Goal: Task Accomplishment & Management: Use online tool/utility

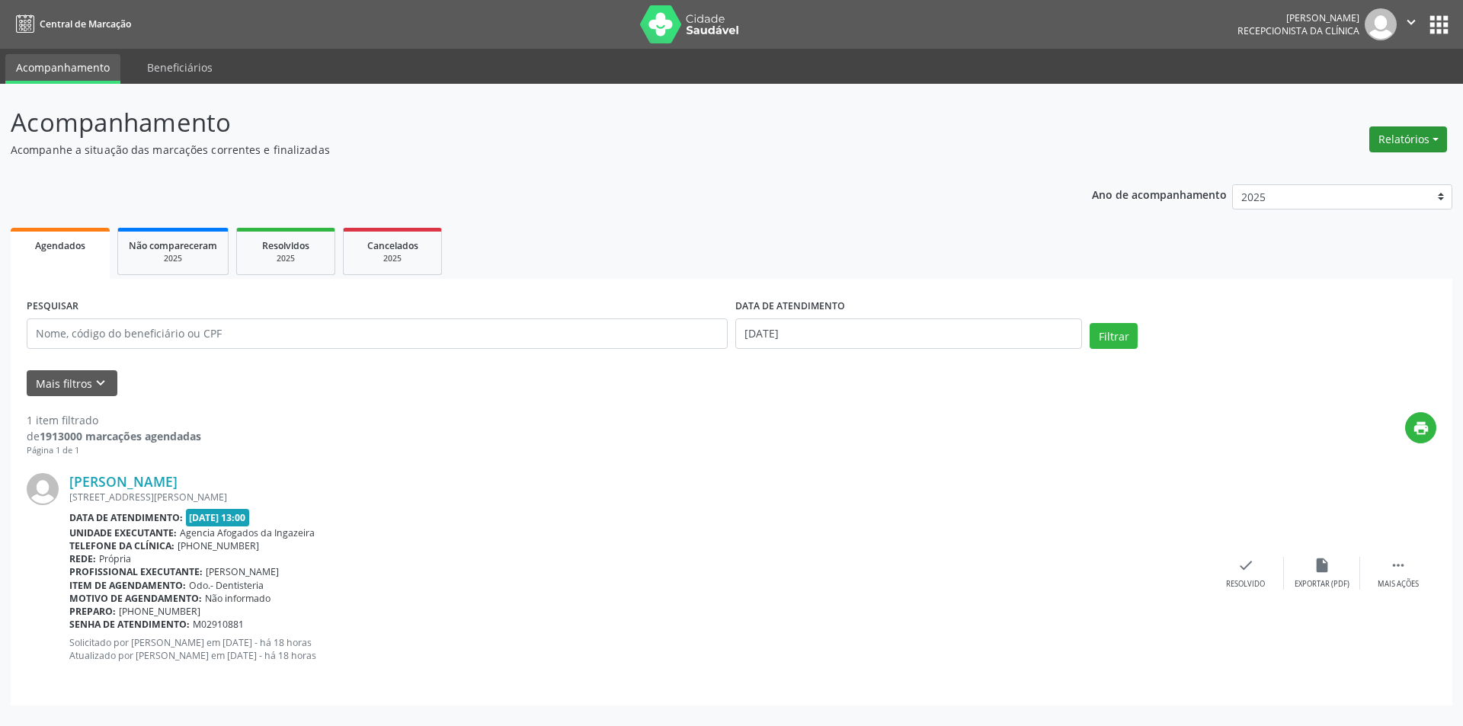
click at [1387, 135] on button "Relatórios" at bounding box center [1408, 139] width 78 height 26
click at [1324, 173] on link "Agendamentos" at bounding box center [1366, 172] width 164 height 21
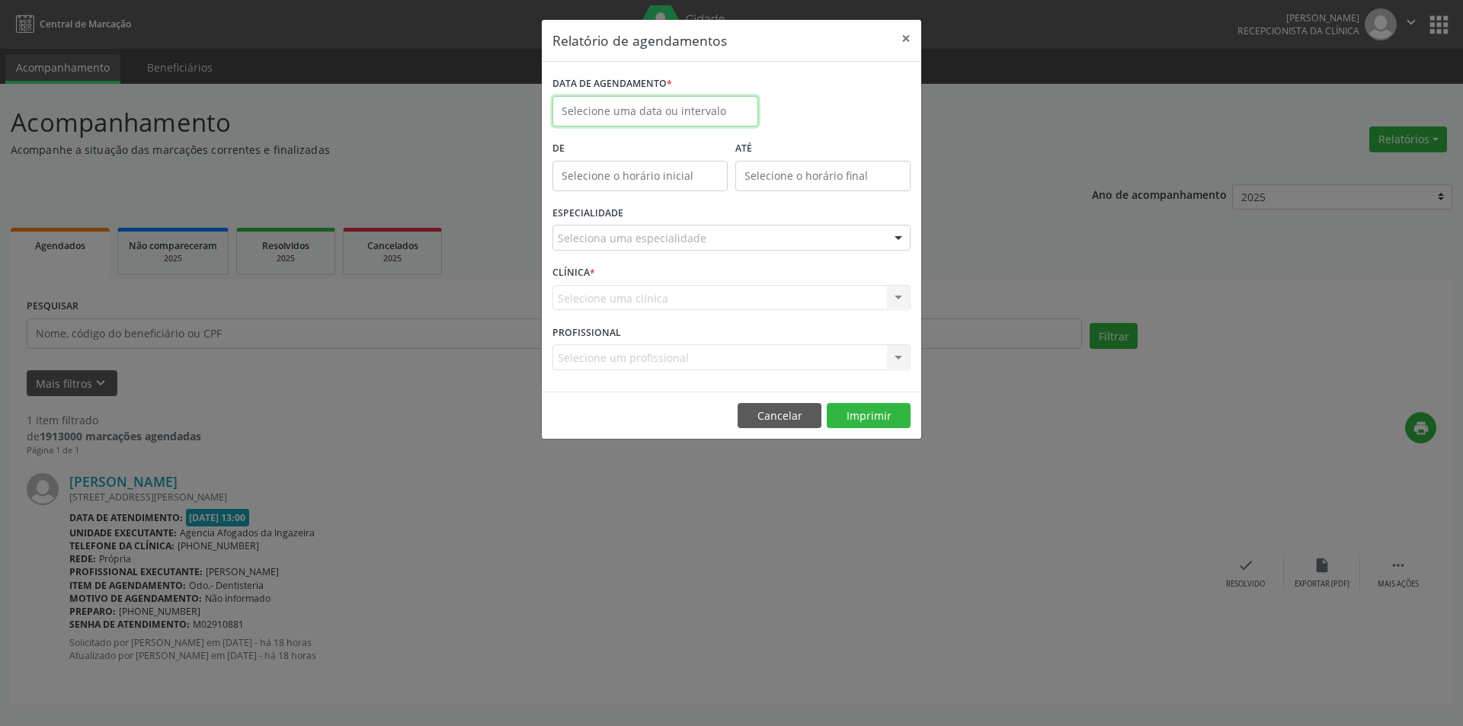
click at [729, 108] on input "text" at bounding box center [655, 111] width 206 height 30
click at [641, 185] on span "2" at bounding box center [636, 191] width 30 height 30
type input "[DATE]"
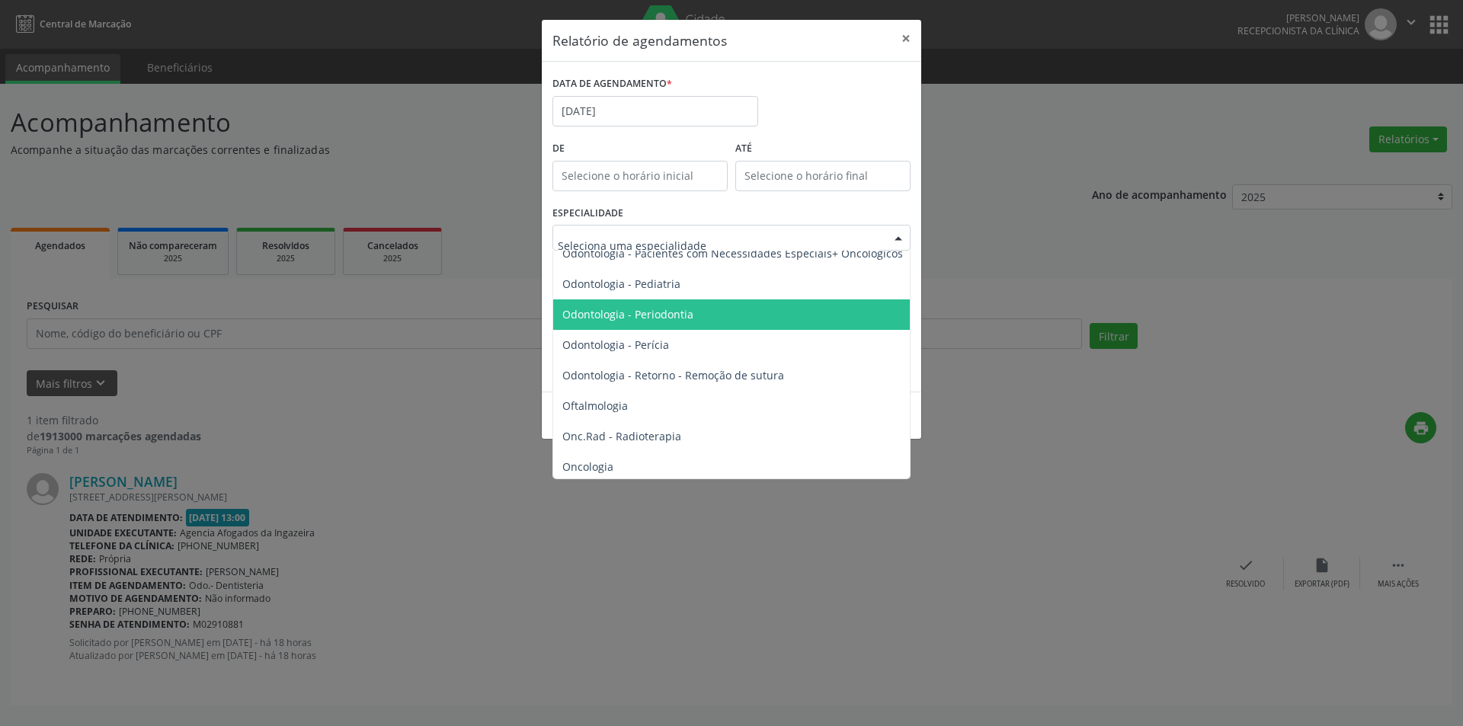
scroll to position [2210, 0]
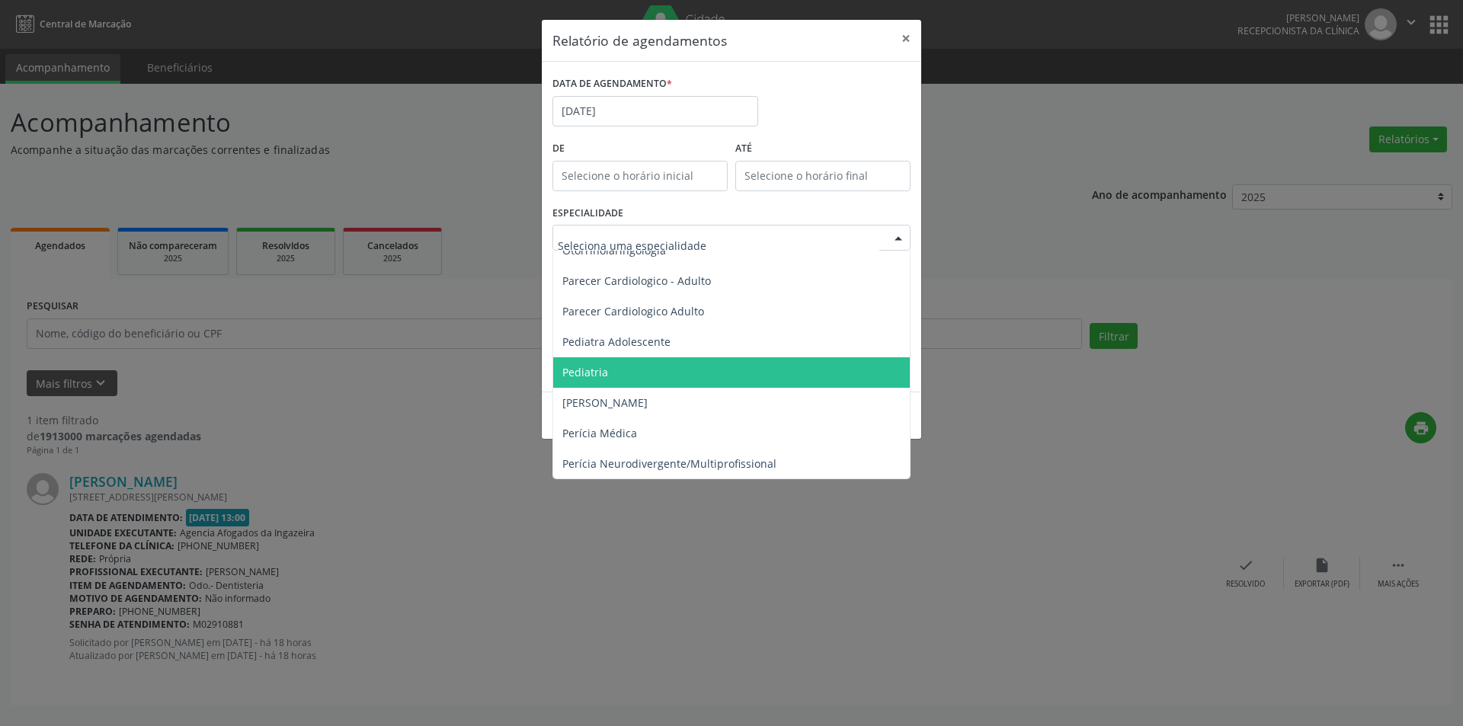
click at [636, 364] on span "Pediatria" at bounding box center [732, 372] width 359 height 30
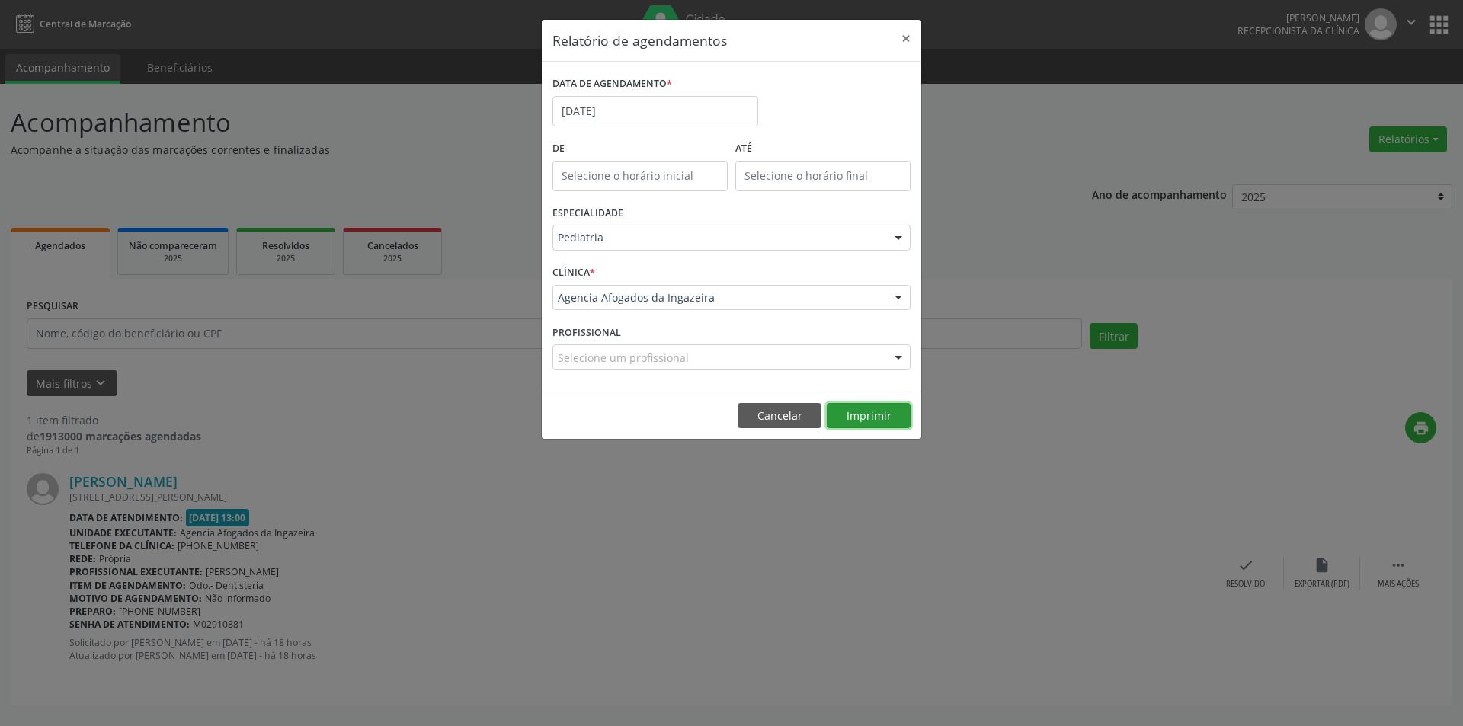
click at [866, 421] on button "Imprimir" at bounding box center [869, 416] width 84 height 26
click at [635, 107] on input "[DATE]" at bounding box center [655, 111] width 206 height 30
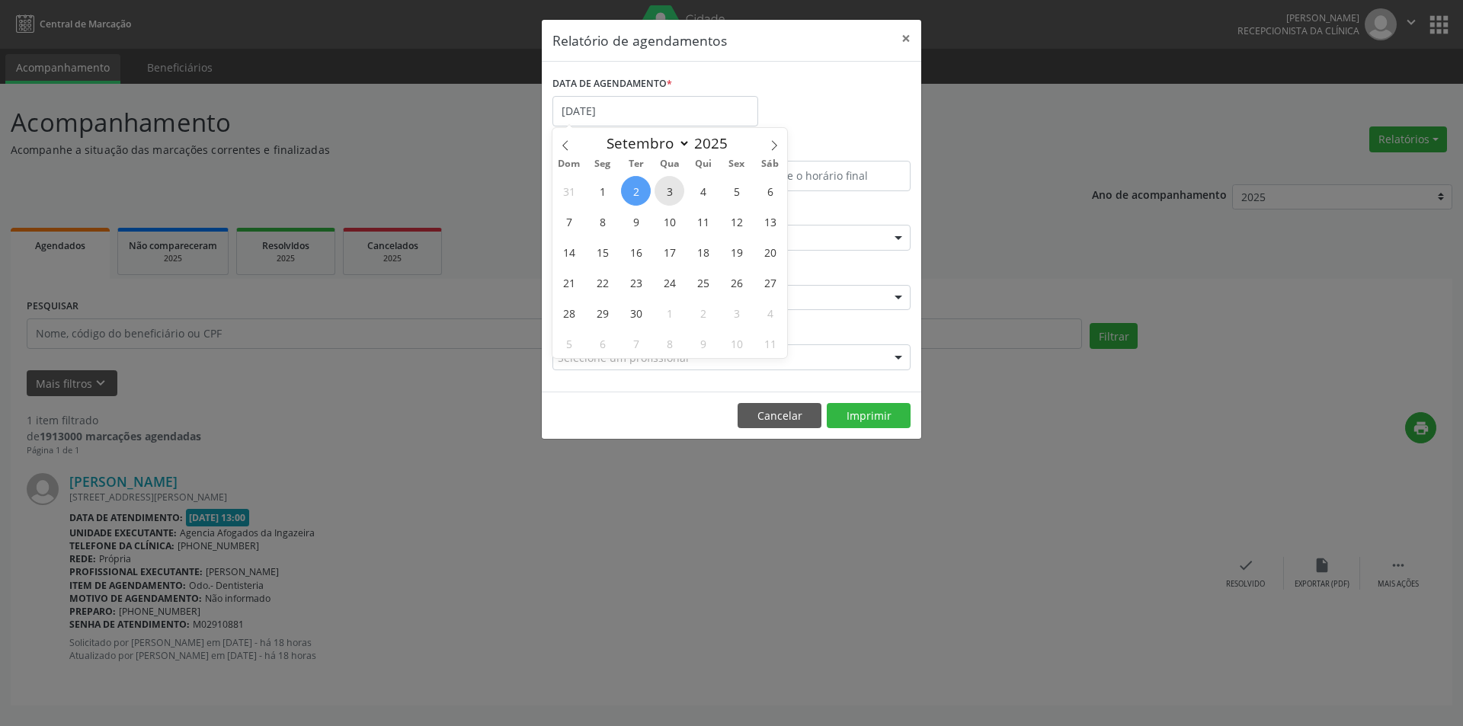
click at [671, 190] on span "3" at bounding box center [670, 191] width 30 height 30
type input "[DATE]"
click at [671, 190] on span "3" at bounding box center [670, 191] width 30 height 30
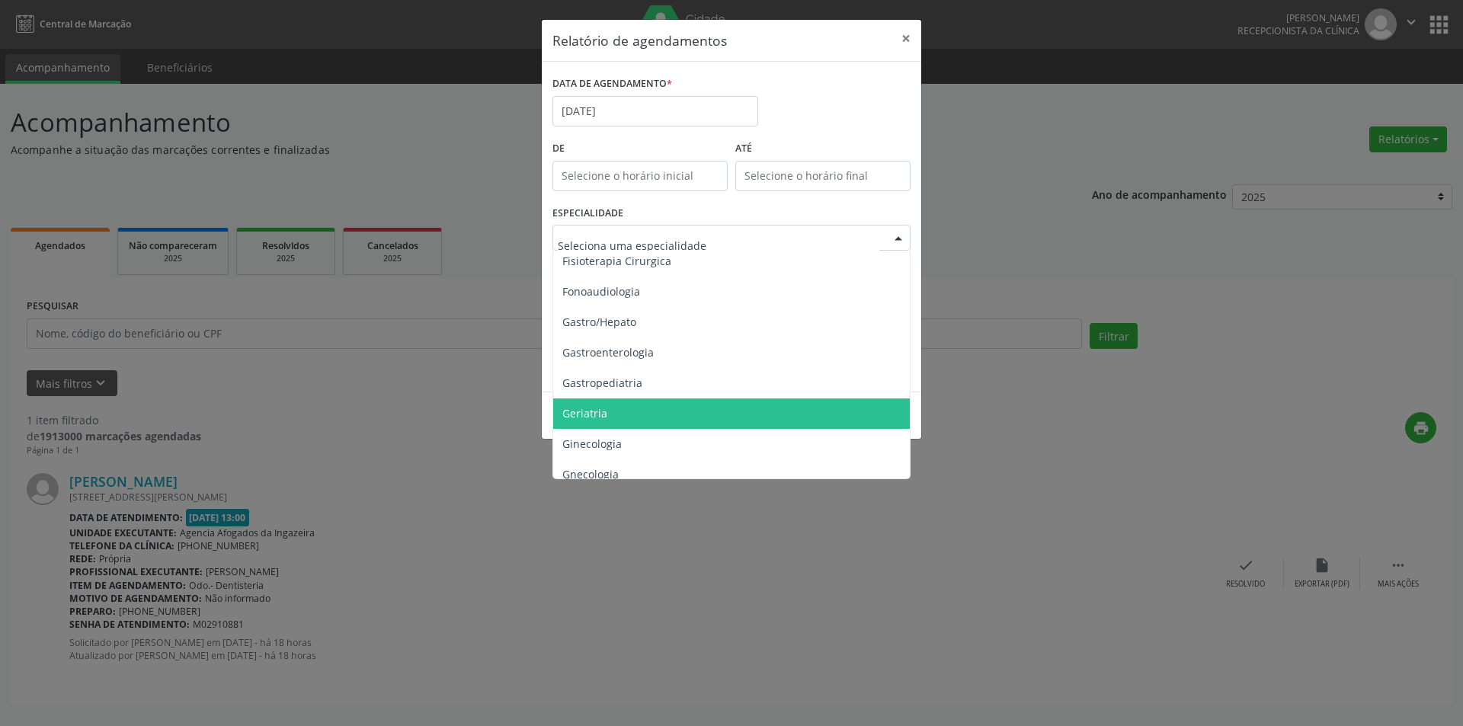
scroll to position [914, 0]
click at [684, 417] on span "Ginecologia" at bounding box center [732, 418] width 359 height 30
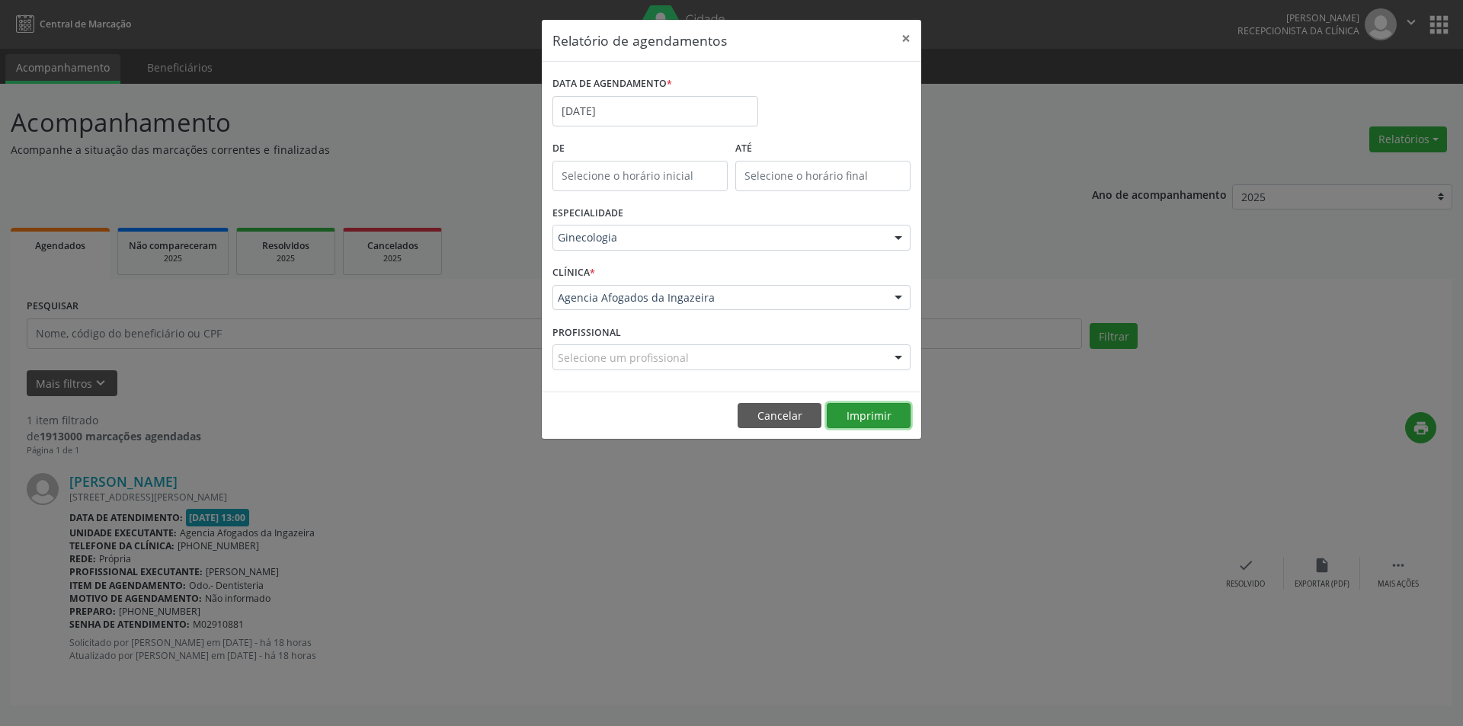
click at [869, 414] on button "Imprimir" at bounding box center [869, 416] width 84 height 26
click at [904, 40] on button "×" at bounding box center [906, 38] width 30 height 37
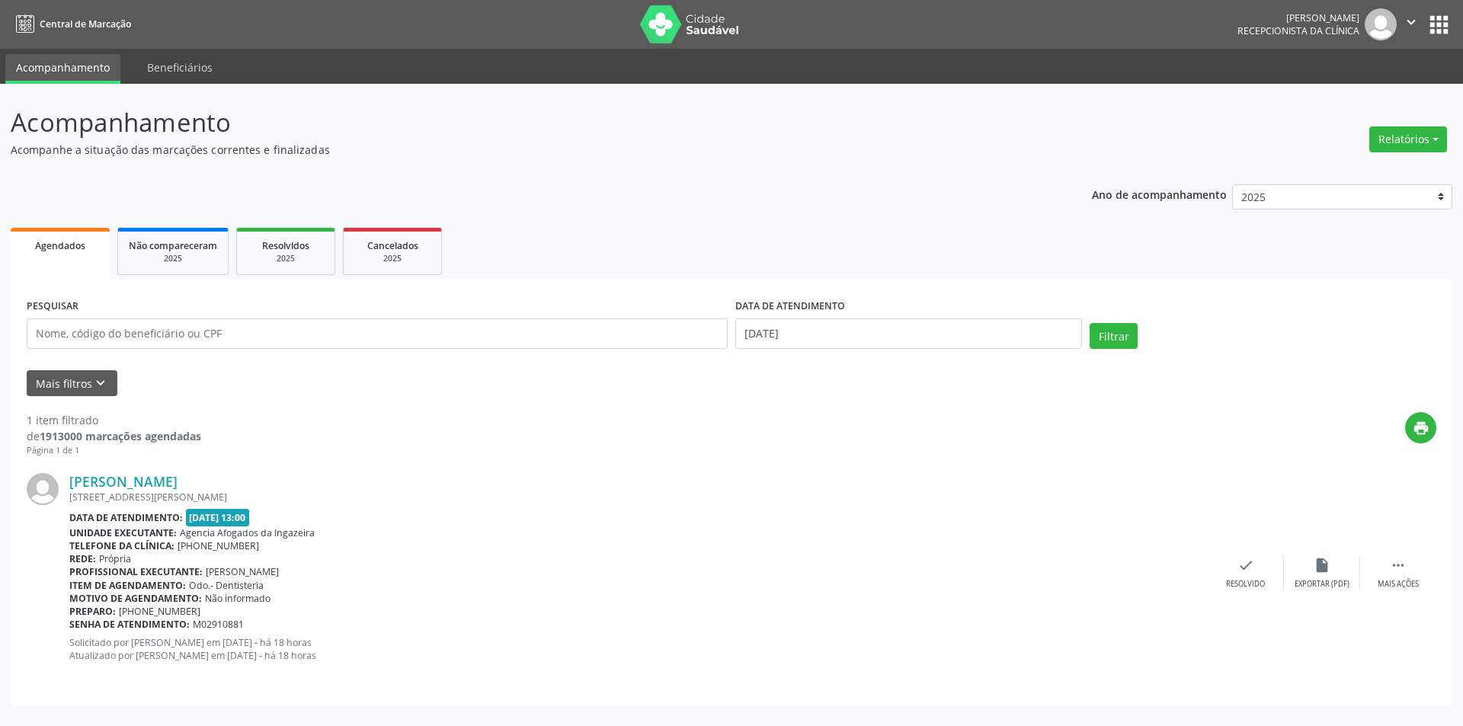
click at [575, 179] on div "Ano de acompanhamento 2025 2024 2023 2022 2021 Agendados Não compareceram 2025 …" at bounding box center [732, 440] width 1442 height 532
click at [186, 59] on link "Beneficiários" at bounding box center [179, 67] width 87 height 27
click at [1383, 136] on button "Relatórios" at bounding box center [1408, 139] width 78 height 26
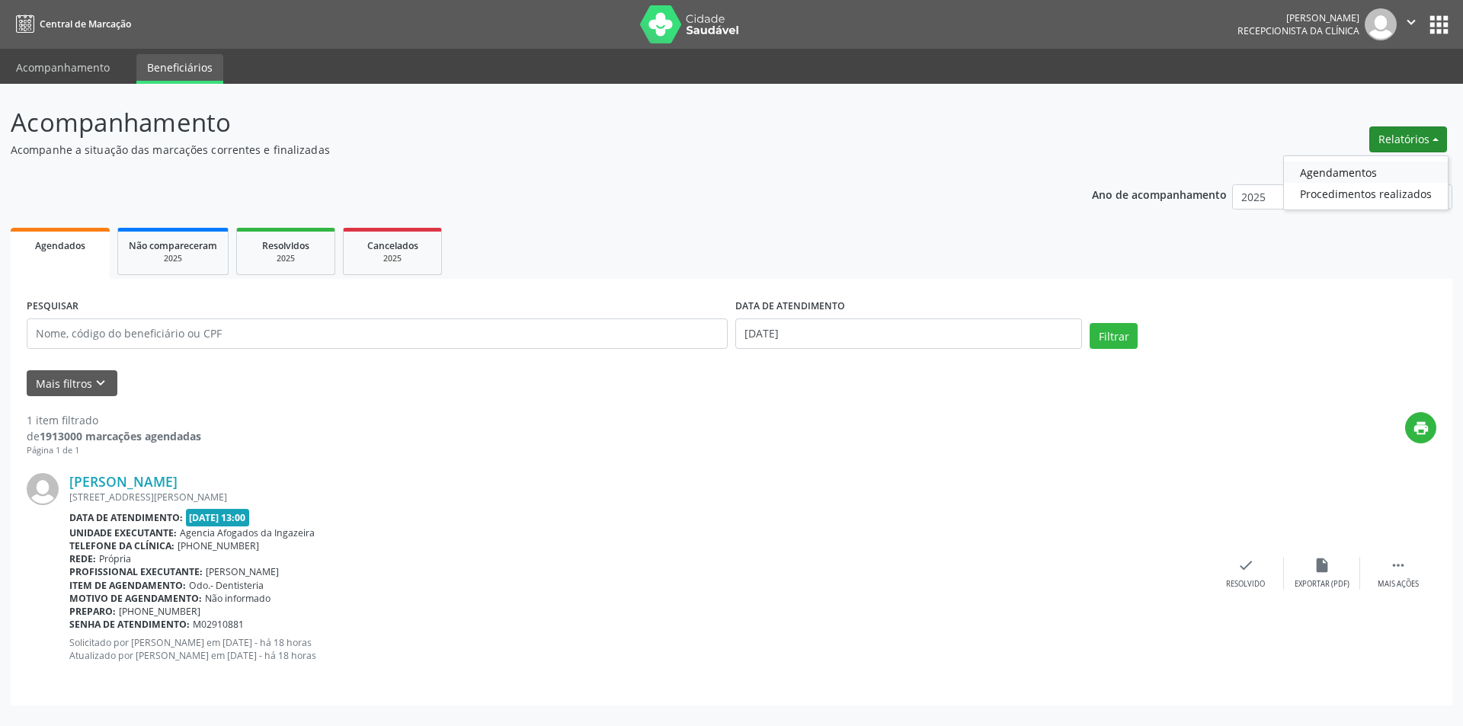
click at [1338, 174] on link "Agendamentos" at bounding box center [1366, 172] width 164 height 21
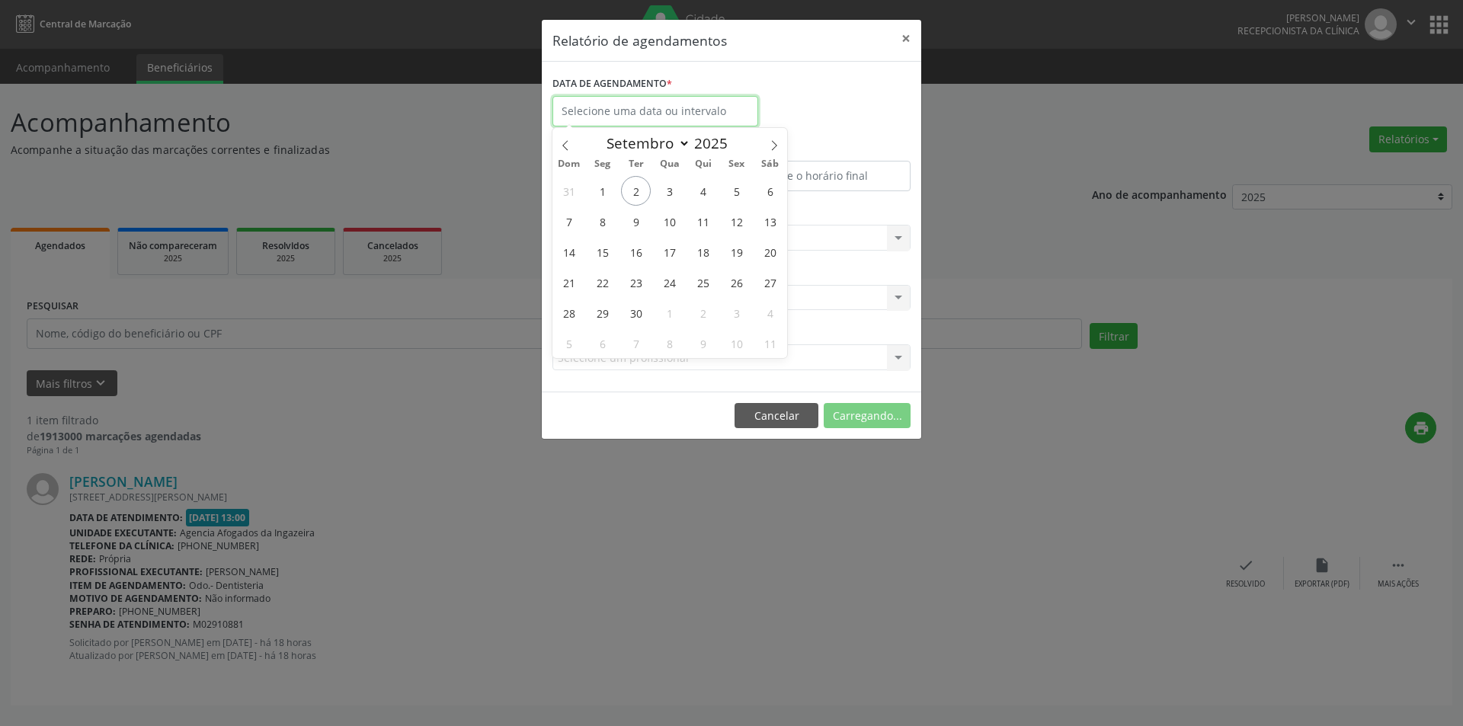
click at [676, 104] on input "text" at bounding box center [655, 111] width 206 height 30
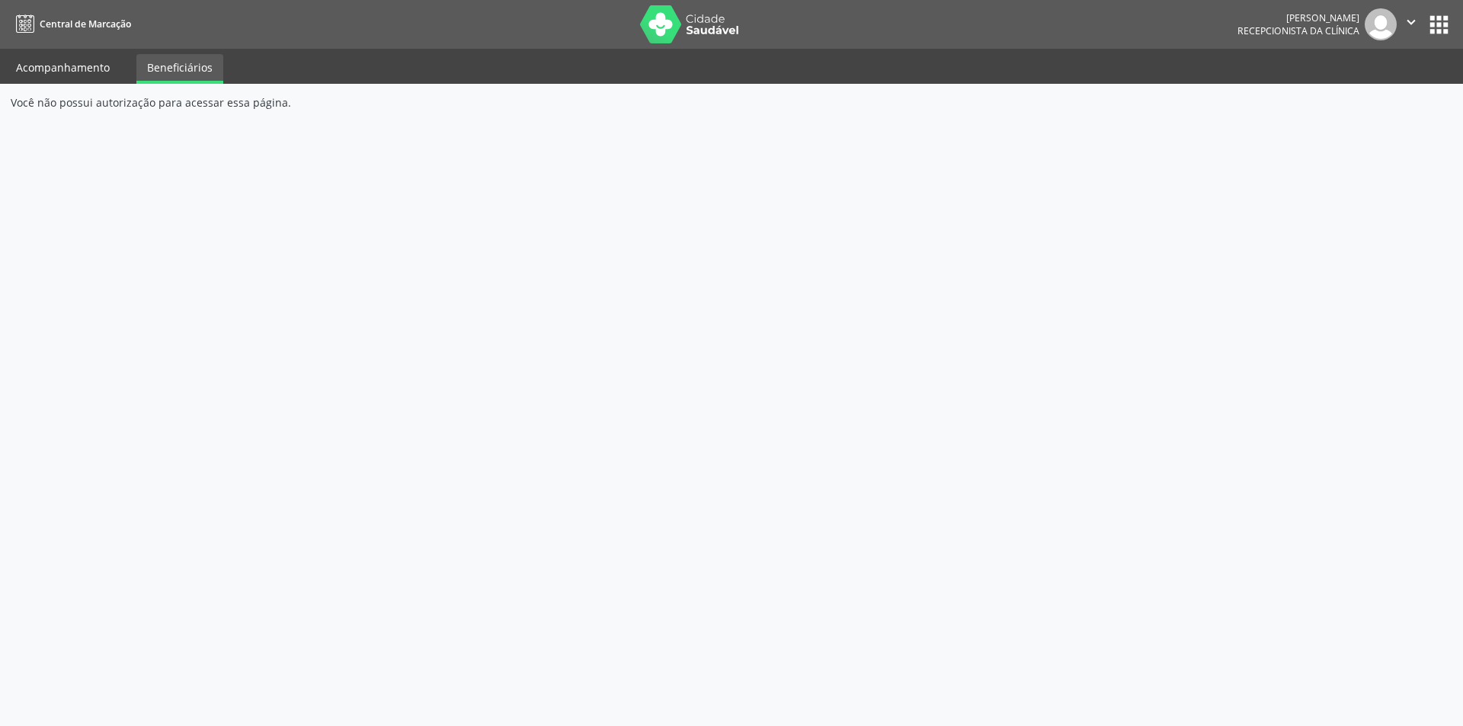
click at [52, 69] on link "Acompanhamento" at bounding box center [62, 67] width 115 height 27
